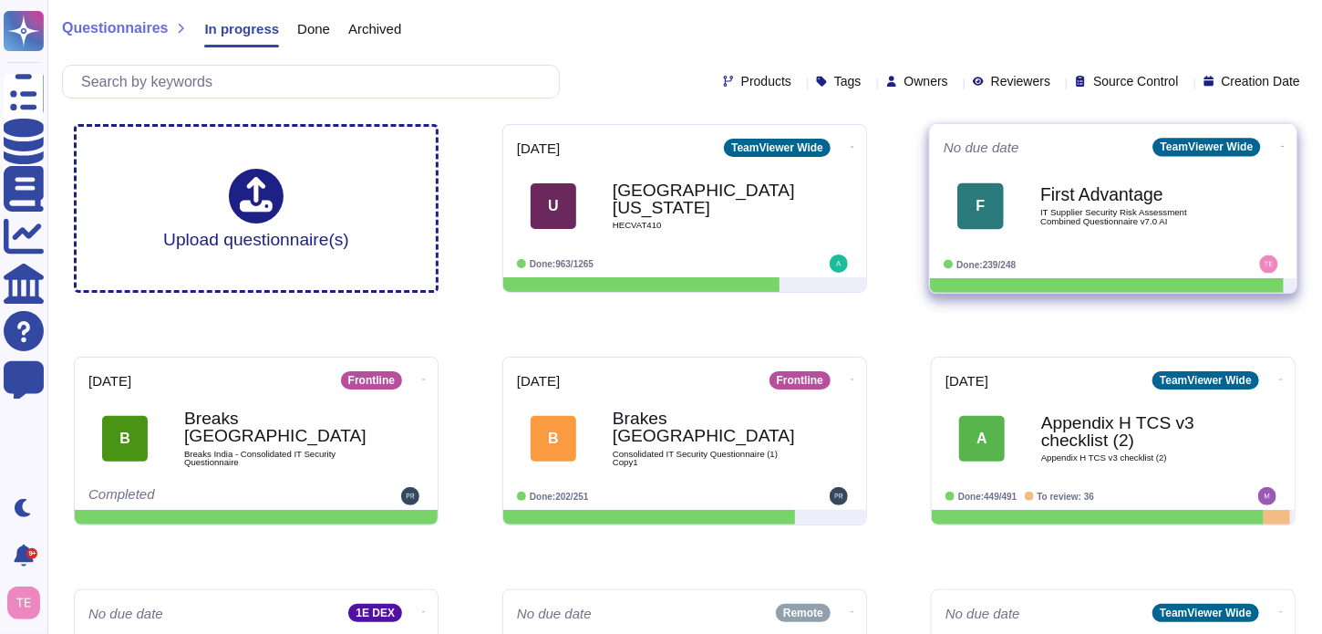
click at [1133, 225] on div "First Advantage IT Supplier Security Risk Assessment Combined Questionnaire v7.…" at bounding box center [1132, 206] width 184 height 74
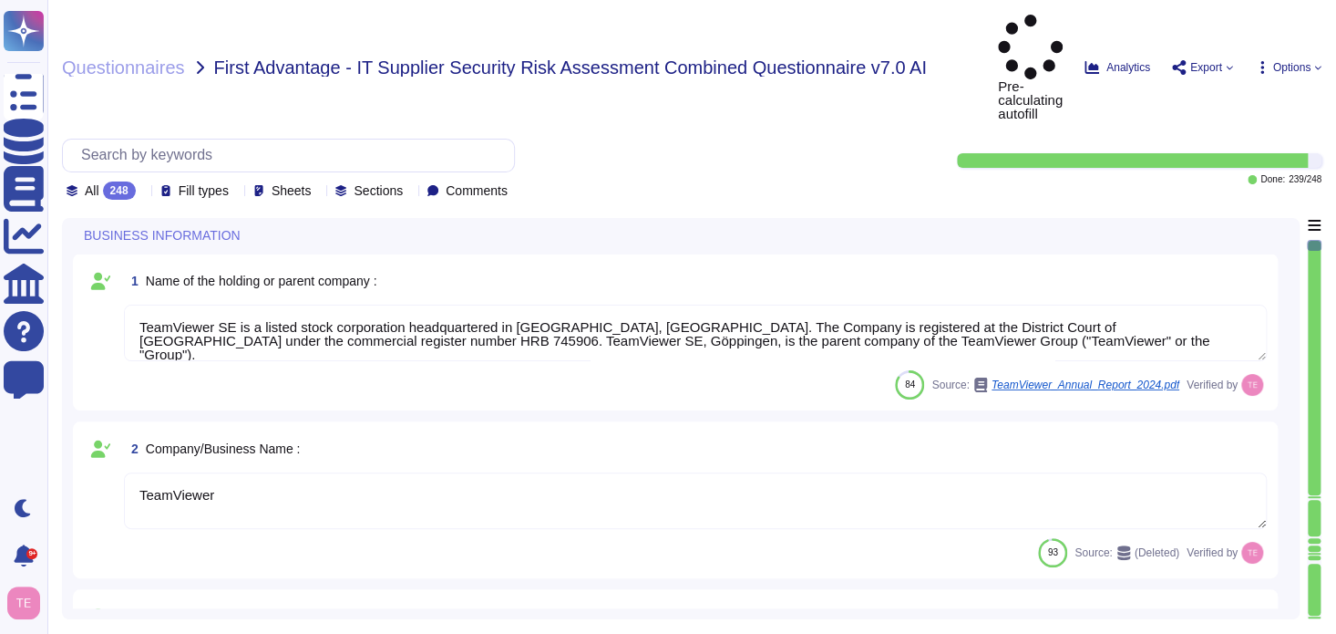
type textarea "TeamViewer SE is a listed stock corporation headquartered in [GEOGRAPHIC_DATA],…"
type textarea "TeamViewer"
type textarea "[URL][DOMAIN_NAME]"
type textarea "Launched in [DATE], TeamViewer focuses on cloud-based technologies to enable on…"
type textarea "TeamViewer US. Inc. * [STREET_ADDRESS]"
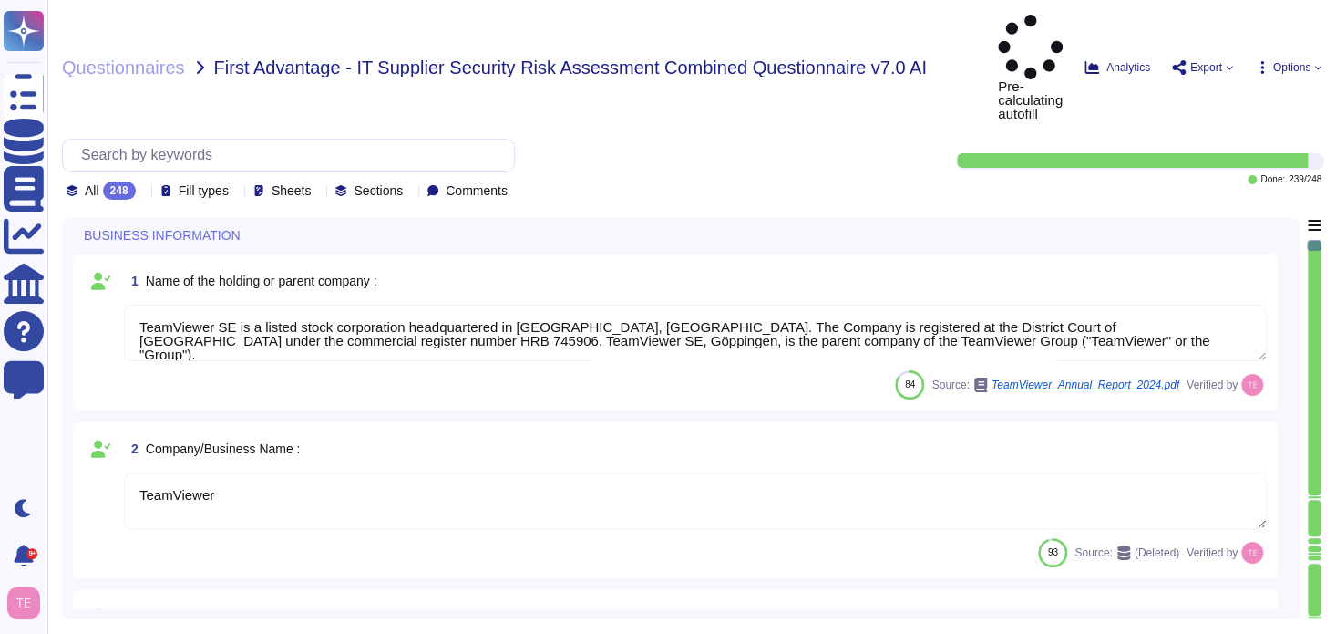
type textarea "The location of a disaster recovery site and the method for obtaining backup me…"
click at [143, 181] on div "All 248" at bounding box center [105, 190] width 77 height 18
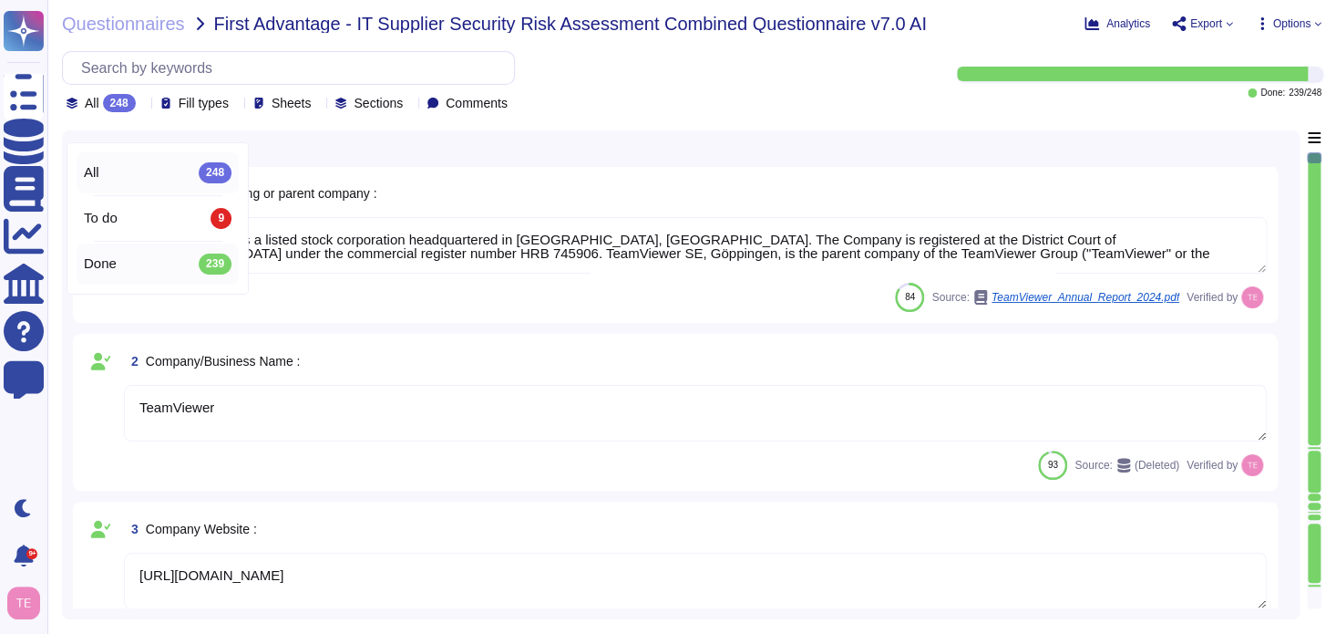
click at [116, 265] on span "Done" at bounding box center [100, 263] width 33 height 16
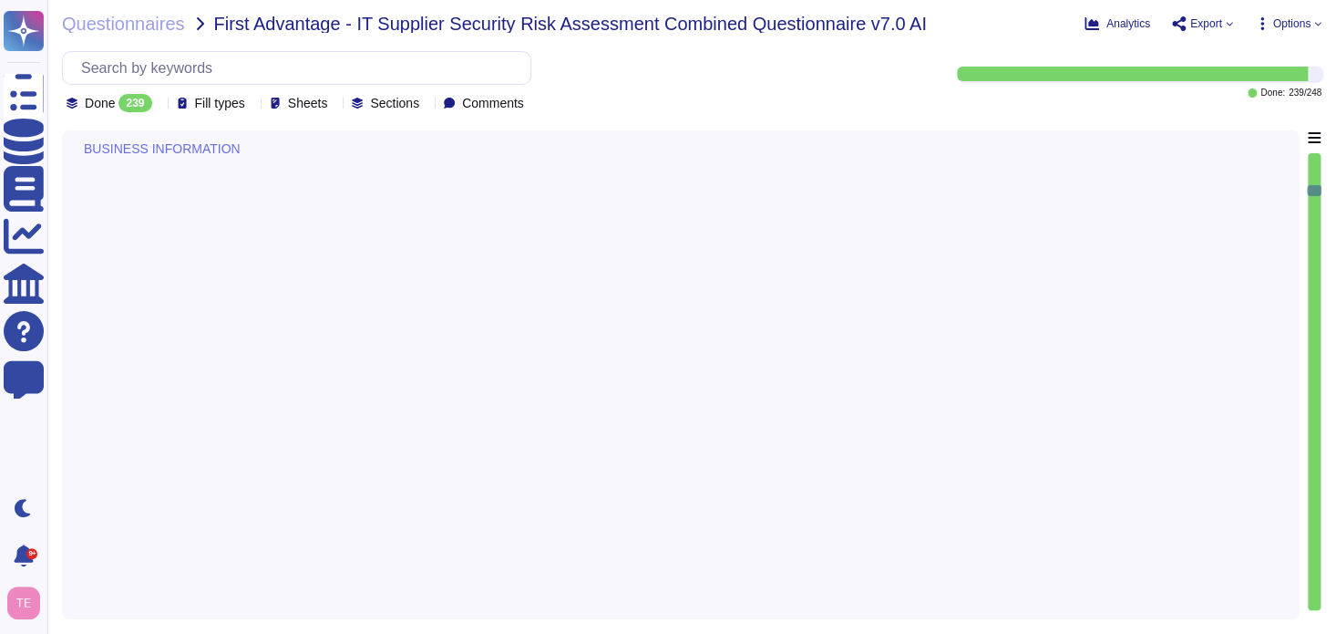
type textarea "TeamViewer"
type textarea "TeamViewer does not own, lease or operate any local datacenter or server infras…"
type textarea "TeamViewer"
type textarea "TeamViewer does not own, lease or operate any local datacenter or server infras…"
type textarea "TeamViewer Germany GmbH, [STREET_ADDRESS], is controller for [DOMAIN_NAME]."
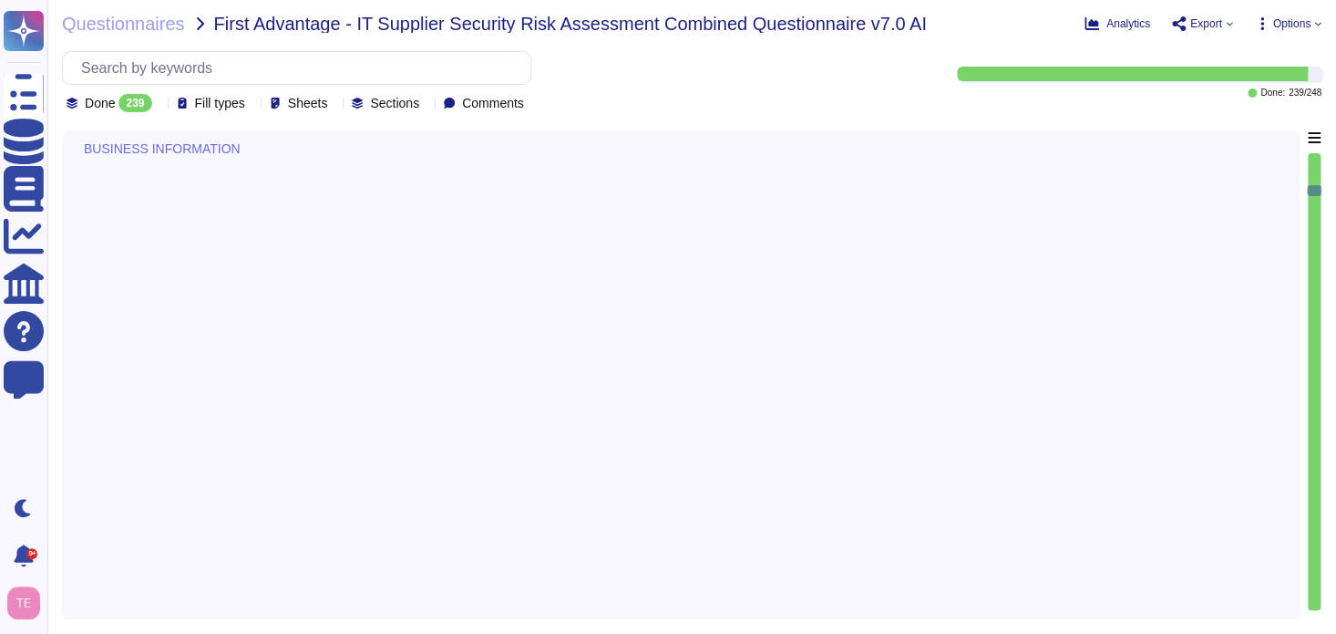
type textarea "TeamViewer"
type textarea "All employees are trained internally in accordance with Art. 32 (4) GDPR and ar…"
type textarea "The Employees receive regular data protection training and are bound to confide…"
type textarea "Ensuring that employee devices are protected with anti-malware and anti-virus s…"
type textarea "Backups are made in a periodic manner for critical assets, applications and sys…"
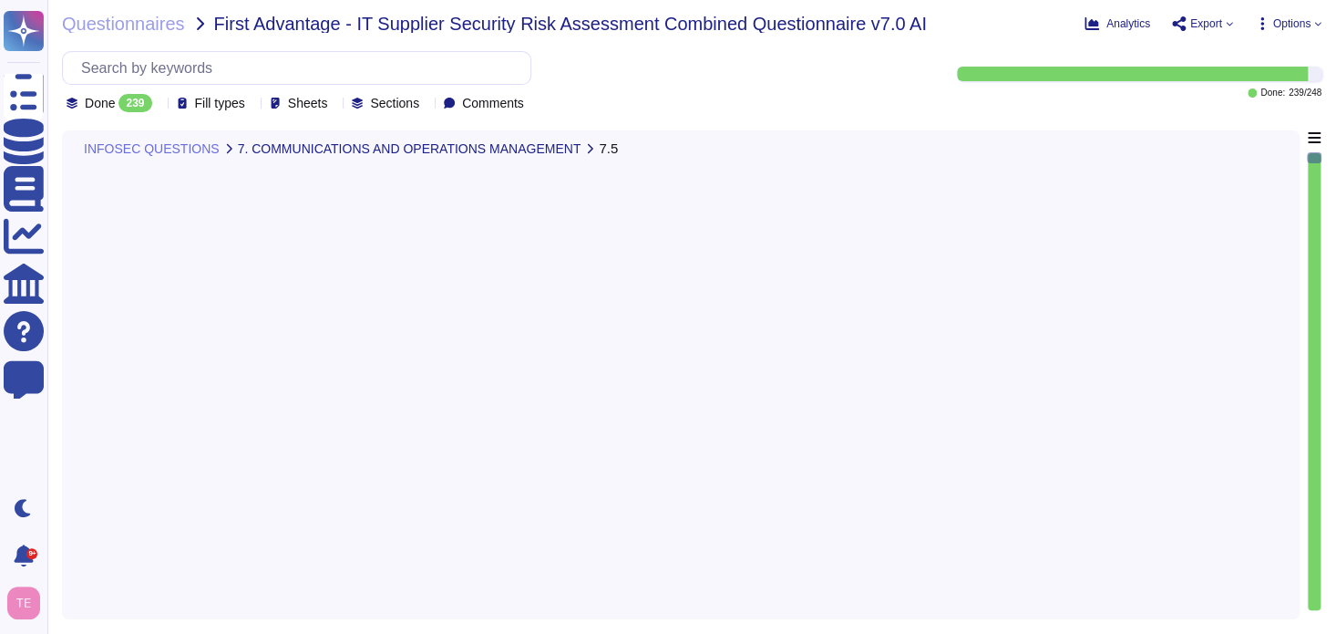
type textarea "Backups are made in a periodic manner for critical assets, applications and sys…"
type textarea "Authorized employees can access the system over the Internet using VPN technolo…"
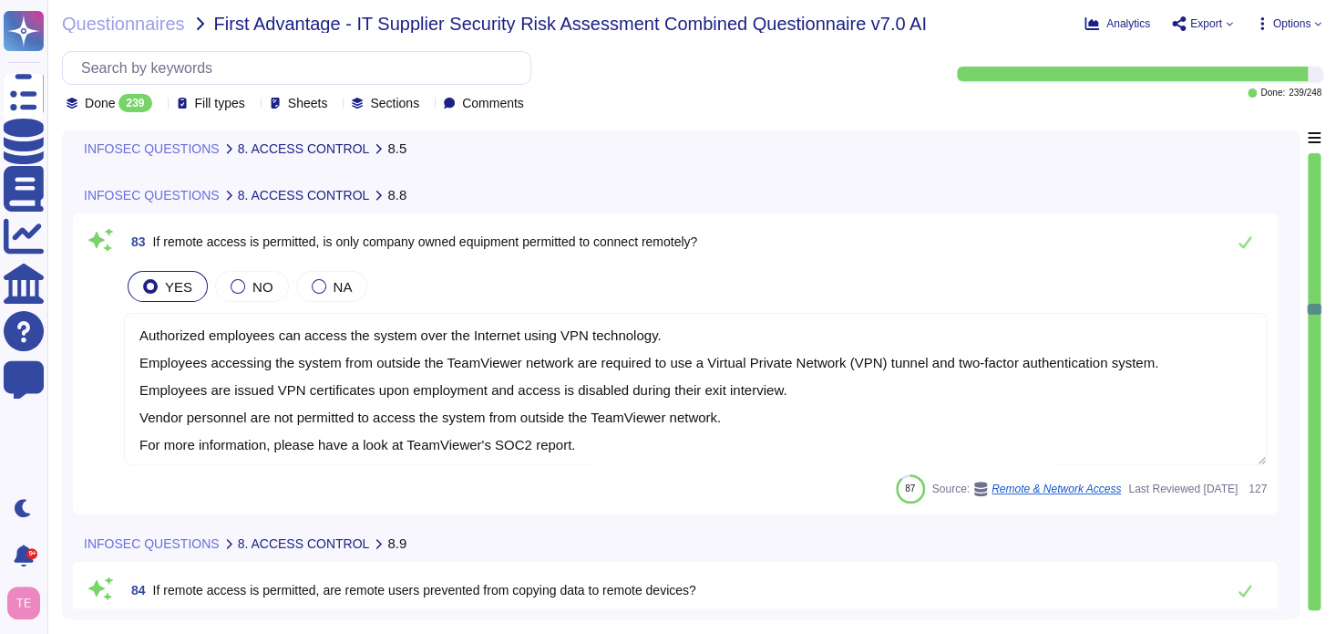
scroll to position [21239, 0]
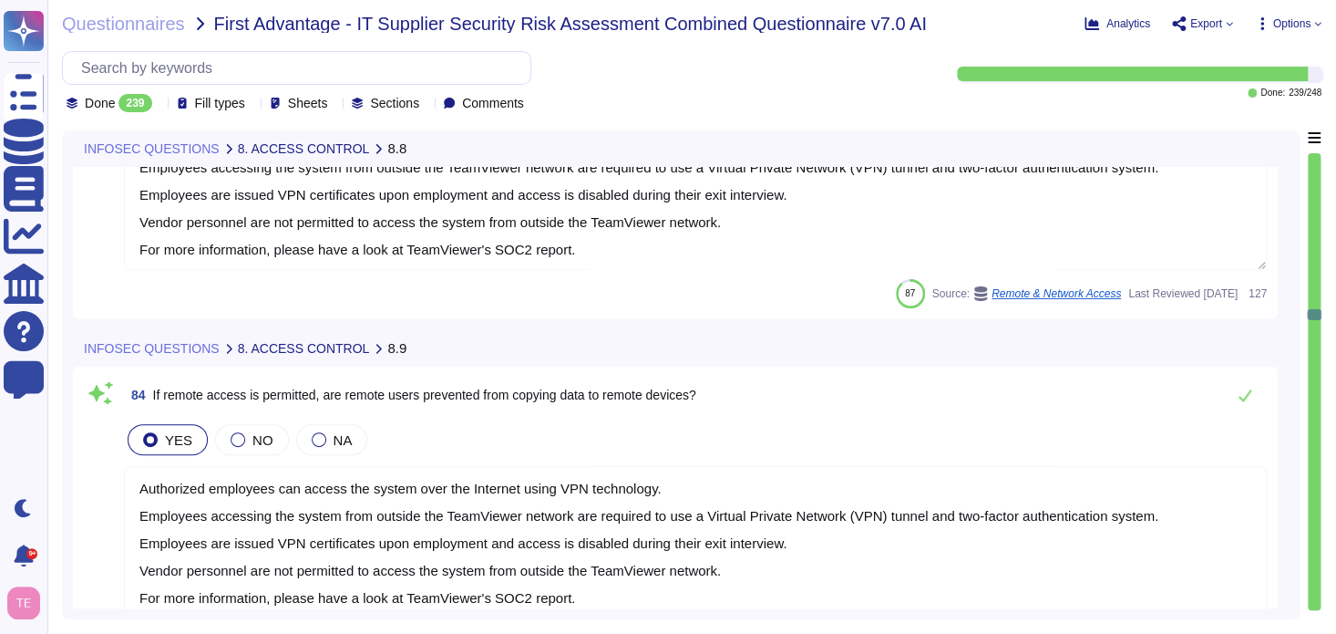
type textarea "Authorized employees can access the system over the Internet using VPN technolo…"
type textarea "Employees accessing the system from outside the TeamViewer network must use a V…"
type textarea "Enterprise Endpoint Detection and Response is deployed to all endpoints in the …"
click at [154, 105] on div "Done 239" at bounding box center [113, 103] width 93 height 18
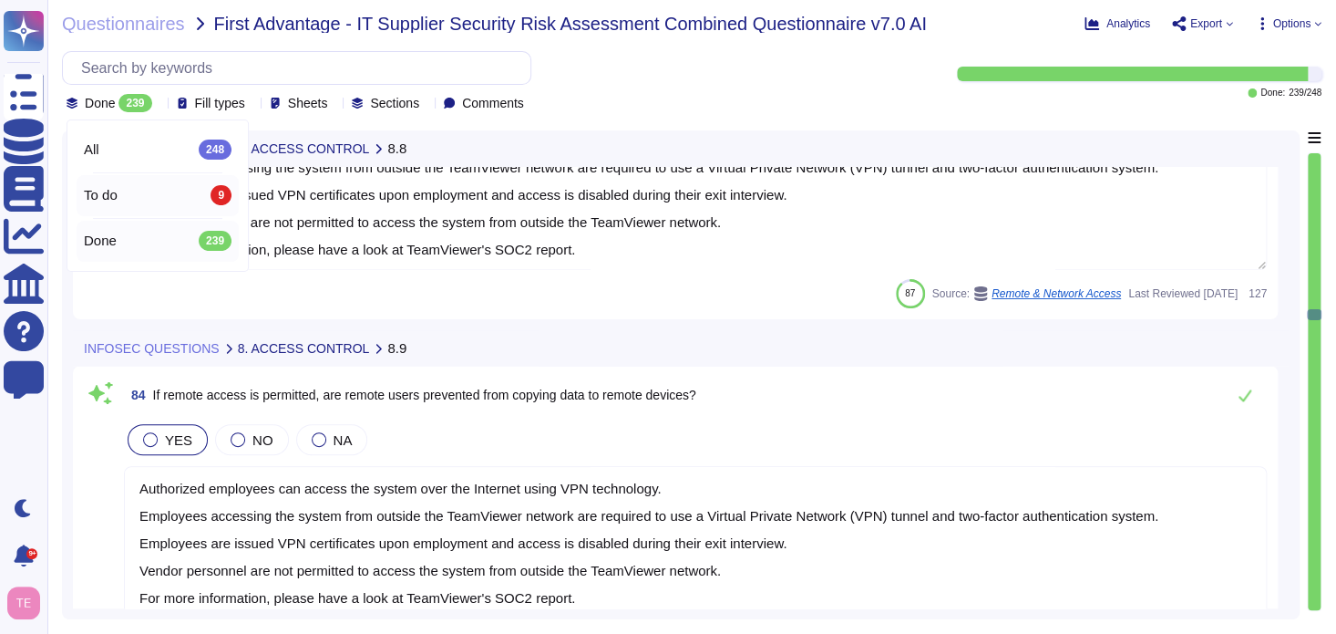
click at [132, 191] on div "To do 9" at bounding box center [158, 195] width 148 height 20
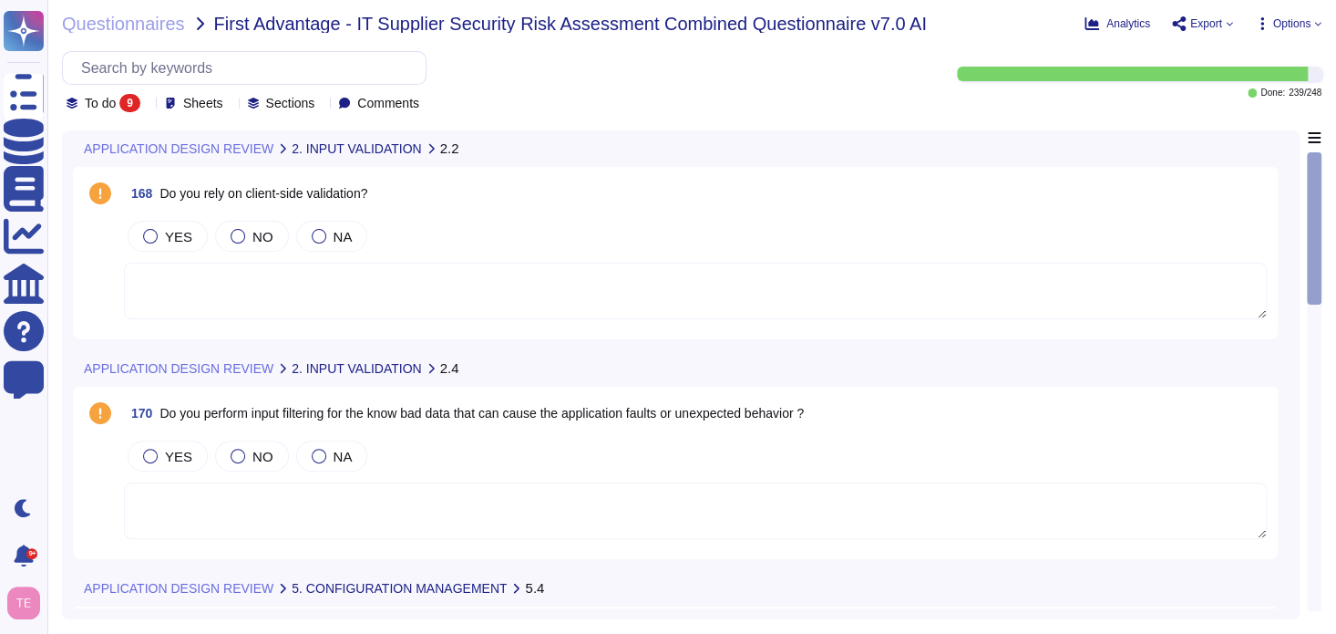
click at [1324, 42] on div "Questionnaires First Advantage - IT Supplier Security Risk Assessment Combined …" at bounding box center [691, 317] width 1289 height 634
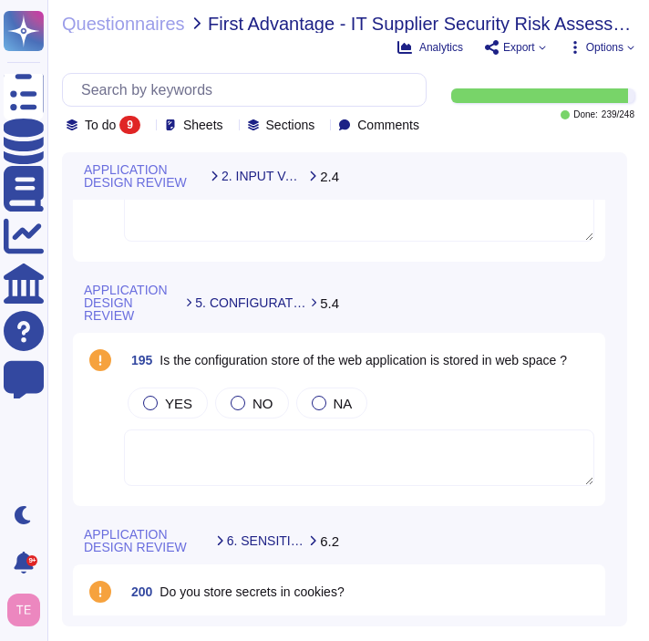
scroll to position [365, 0]
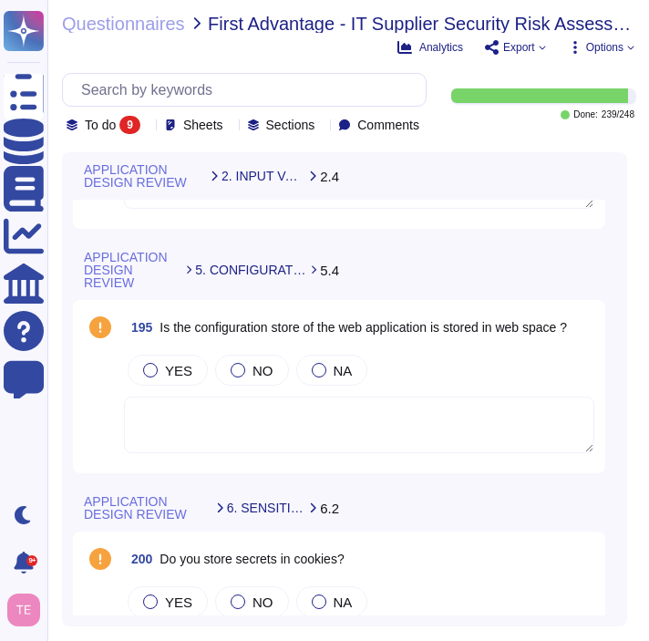
click at [272, 276] on span "5. CONFIGURATION MANAGEMENT" at bounding box center [251, 269] width 112 height 13
click at [544, 290] on div "APPLICATION DESIGN REVIEW 5. CONFIGURATION MANAGEMENT 5.4" at bounding box center [344, 270] width 543 height 60
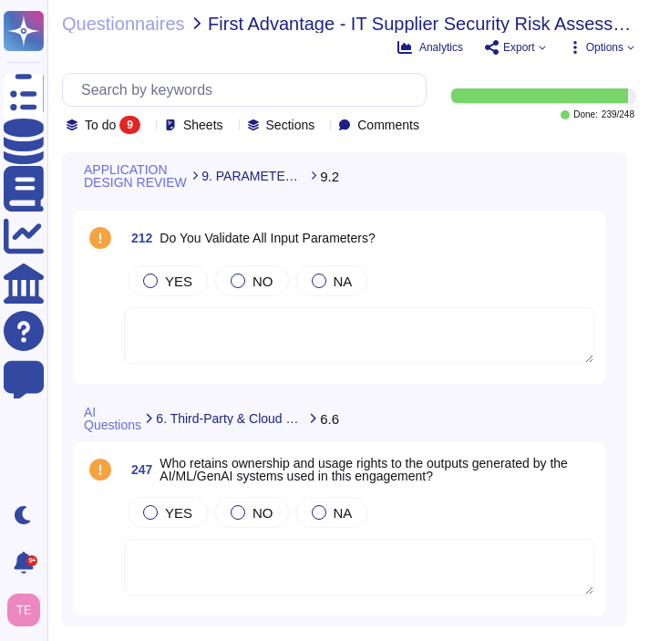
scroll to position [1577, 0]
drag, startPoint x: 151, startPoint y: 500, endPoint x: 178, endPoint y: 522, distance: 34.9
click at [151, 505] on div at bounding box center [150, 512] width 15 height 15
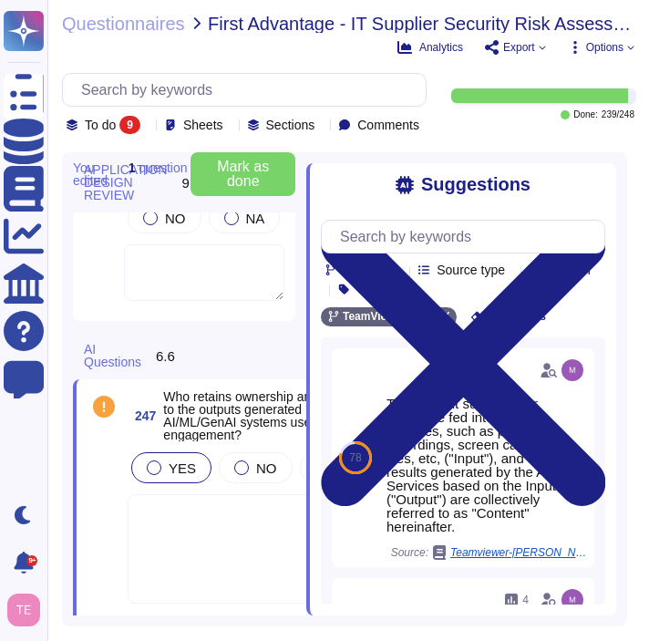
scroll to position [1750, 0]
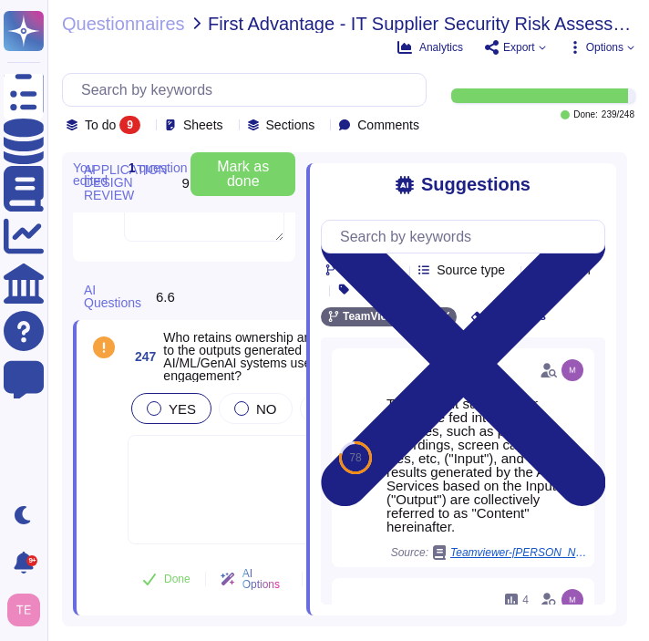
click at [213, 469] on textarea at bounding box center [262, 489] width 268 height 109
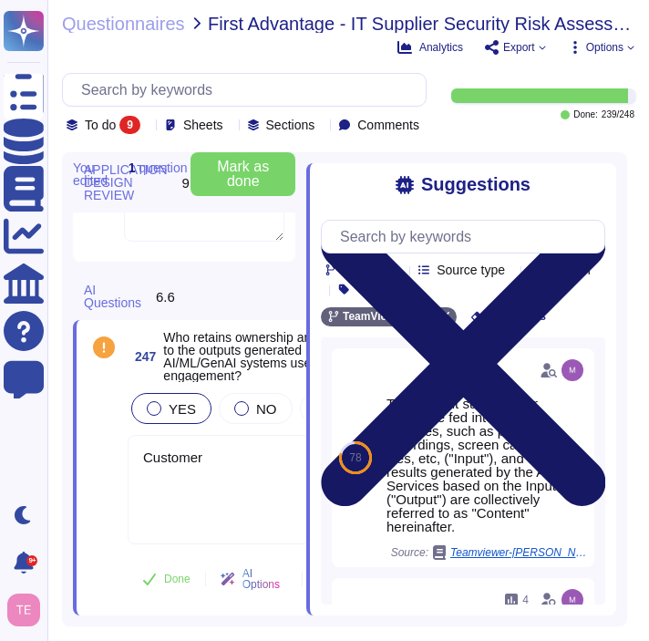
click at [594, 222] on icon at bounding box center [463, 364] width 284 height 284
type textarea "Customer"
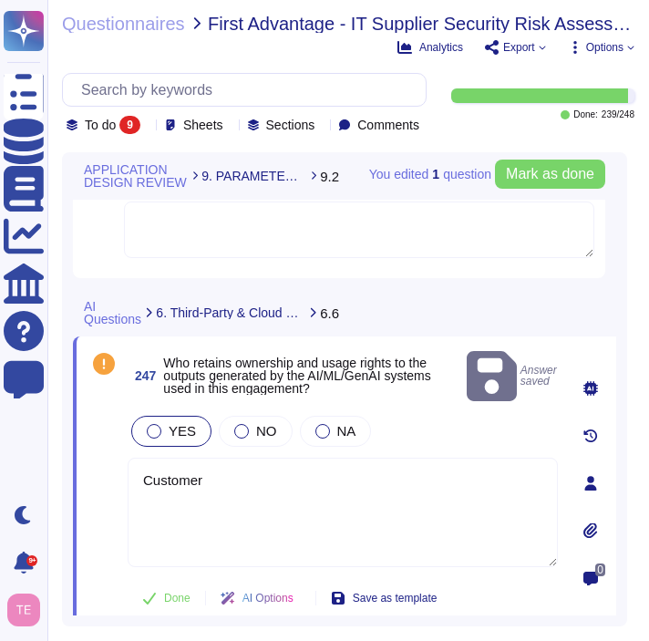
scroll to position [1679, 0]
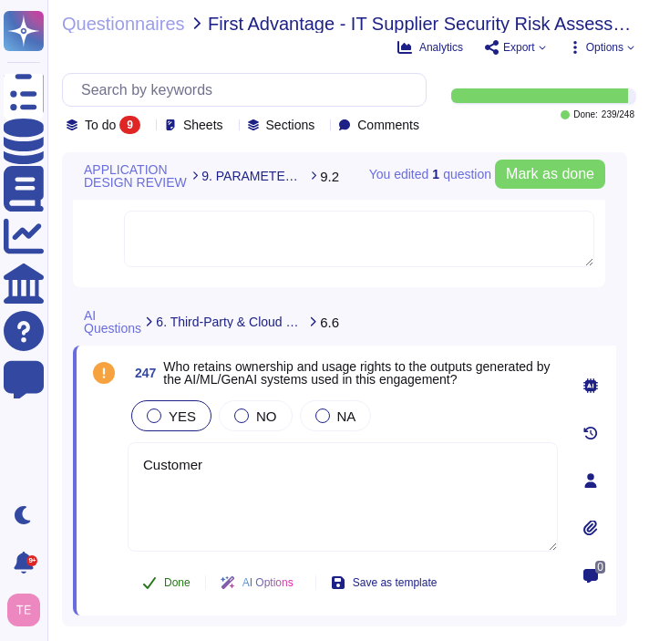
click at [160, 564] on button "Done" at bounding box center [166, 582] width 77 height 36
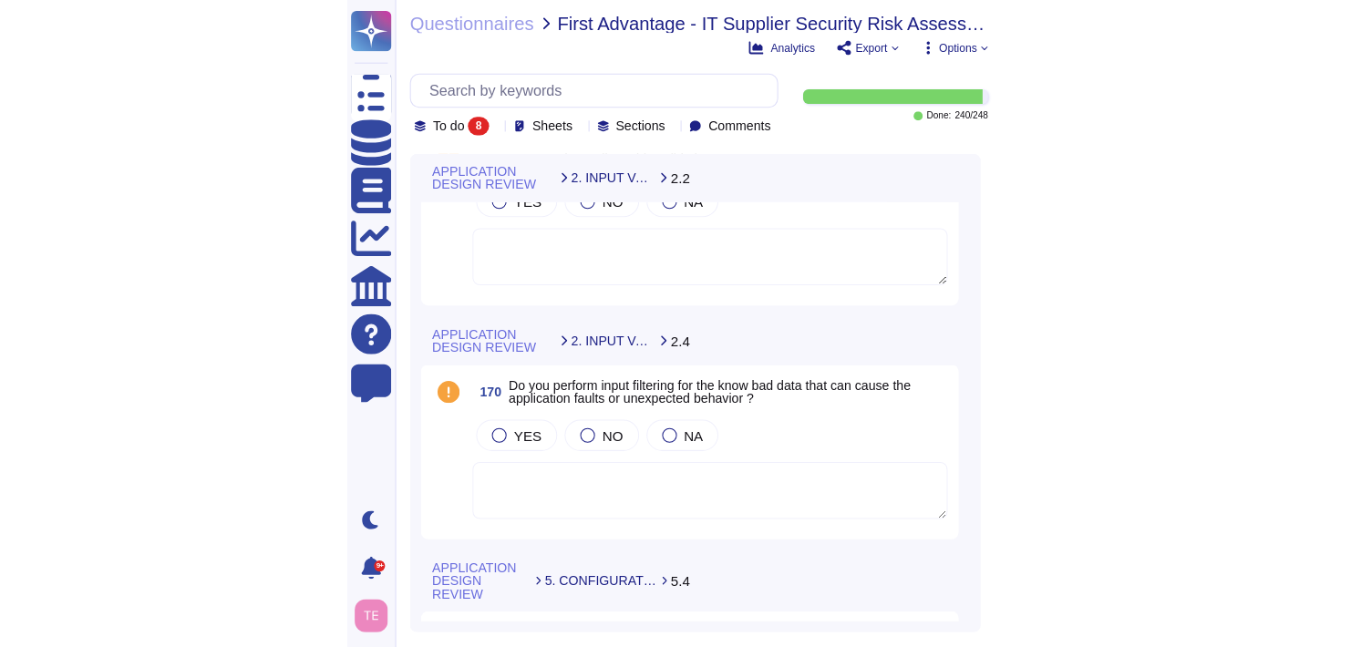
scroll to position [0, 0]
